Goal: Navigation & Orientation: Find specific page/section

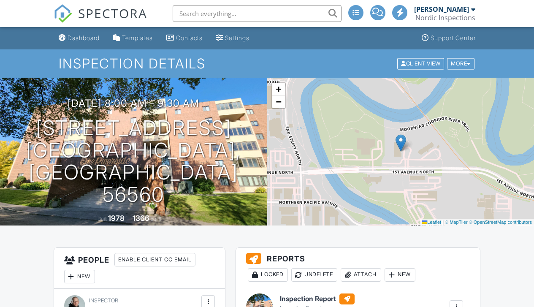
click at [79, 42] on link "Dashboard" at bounding box center [79, 38] width 48 height 16
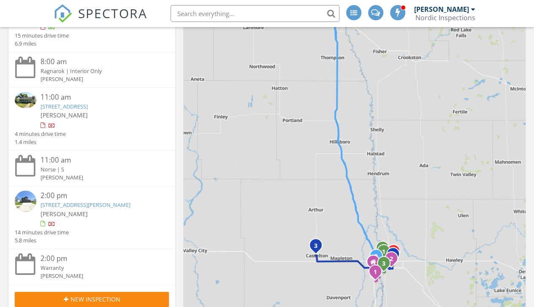
scroll to position [141, 0]
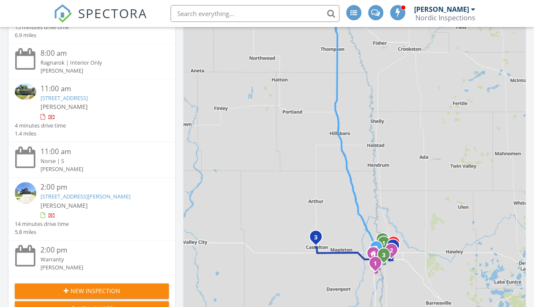
click at [30, 94] on img at bounding box center [26, 92] width 22 height 16
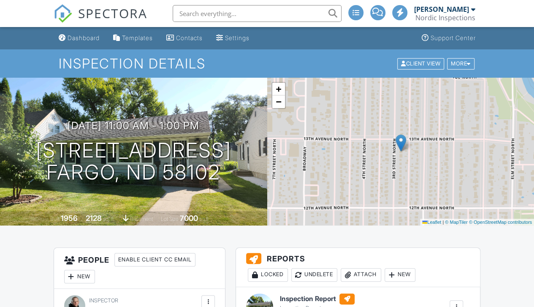
scroll to position [116, 0]
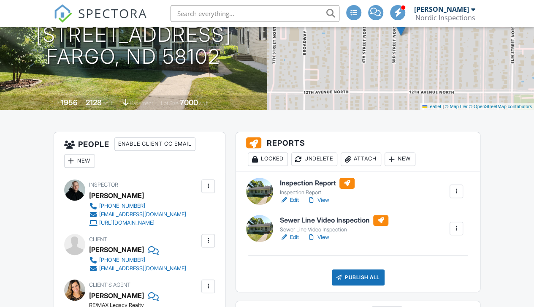
click at [322, 201] on link "View" at bounding box center [318, 200] width 22 height 8
